Goal: Find specific page/section: Find specific page/section

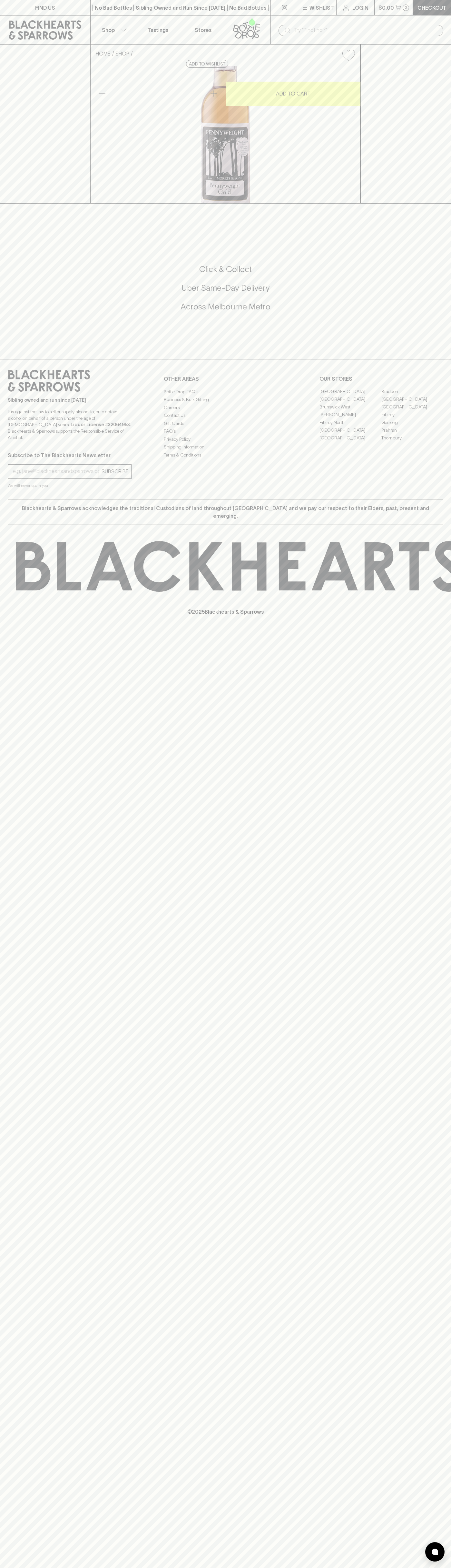
click at [413, 403] on link "[GEOGRAPHIC_DATA]" at bounding box center [413, 399] width 62 height 7
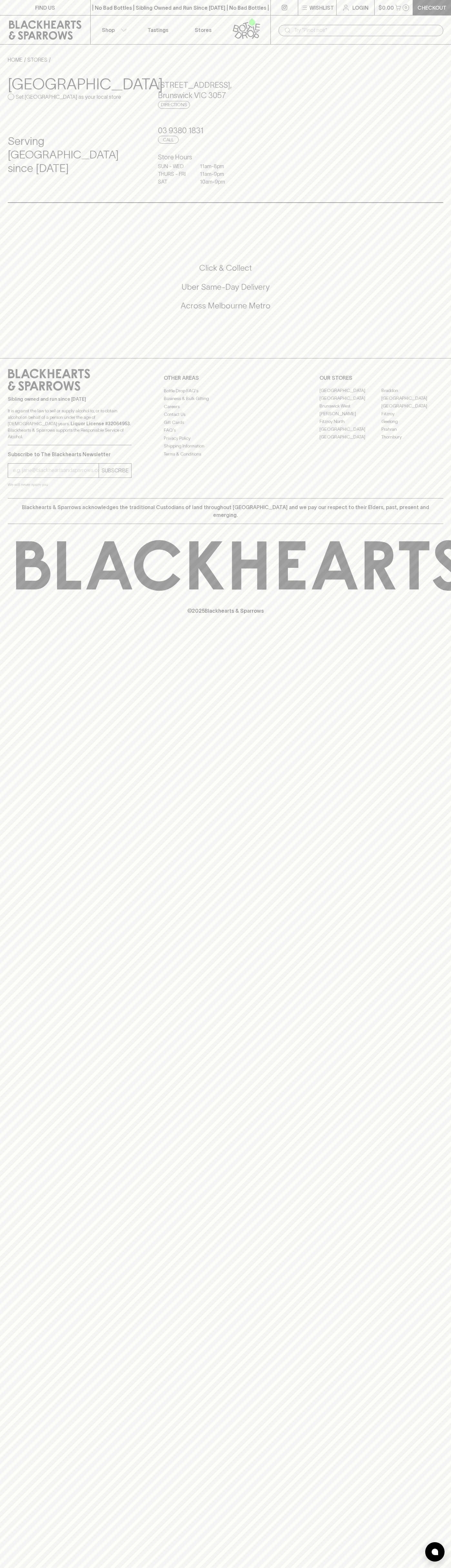
click at [426, 1056] on div "FIND US | No Bad Bottles | Sibling Owned and Run Since 2006 | No Bad Bottles | …" at bounding box center [225, 784] width 451 height 1568
click at [387, 1567] on html "FIND US | No Bad Bottles | Sibling Owned and Run Since 2006 | No Bad Bottles | …" at bounding box center [225, 784] width 451 height 1568
click at [24, 1200] on div "FIND US | No Bad Bottles | Sibling Owned and Run Since 2006 | No Bad Bottles | …" at bounding box center [225, 784] width 451 height 1568
